Goal: Transaction & Acquisition: Purchase product/service

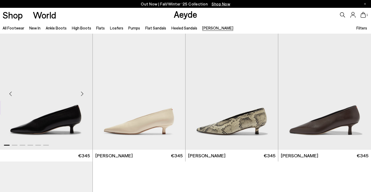
click at [65, 111] on img "1 / 6" at bounding box center [46, 92] width 92 height 116
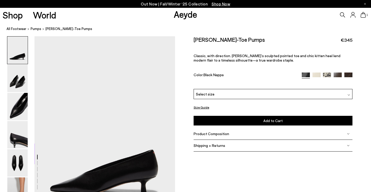
click at [250, 97] on div "Select size" at bounding box center [272, 94] width 159 height 10
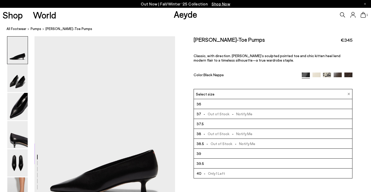
click at [250, 97] on div "Select size" at bounding box center [272, 94] width 159 height 10
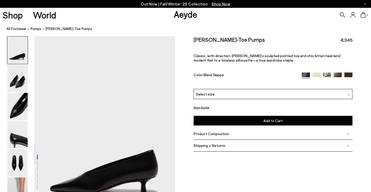
click at [242, 74] on div "Color: Black Nappa" at bounding box center [244, 76] width 103 height 6
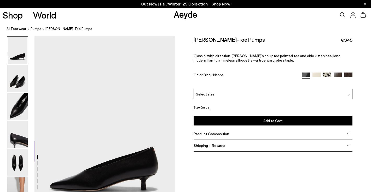
scroll to position [4, 0]
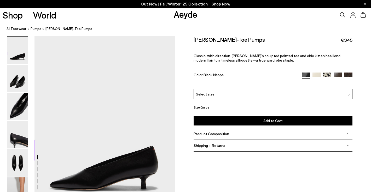
click at [215, 133] on span "Product Composition" at bounding box center [210, 134] width 35 height 4
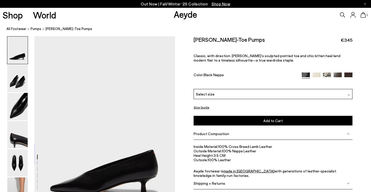
scroll to position [0, 0]
